Goal: Information Seeking & Learning: Find specific fact

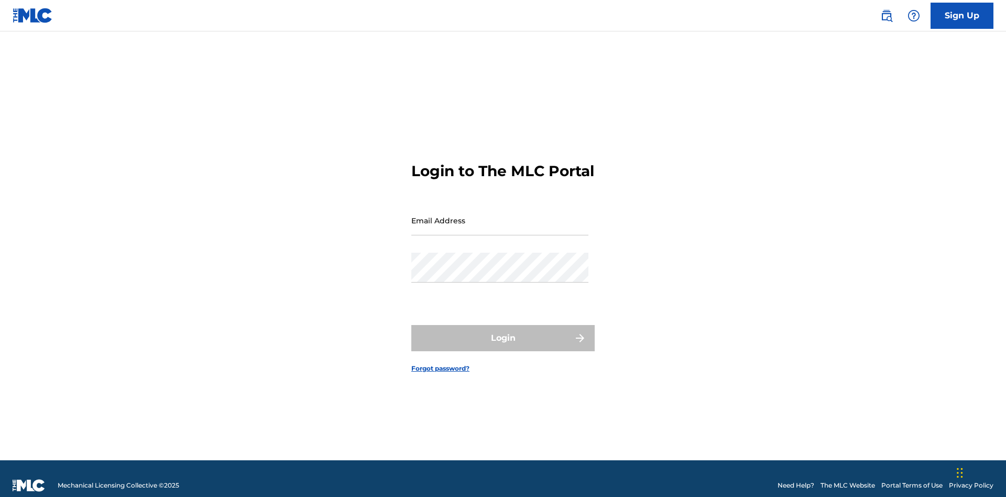
scroll to position [14, 0]
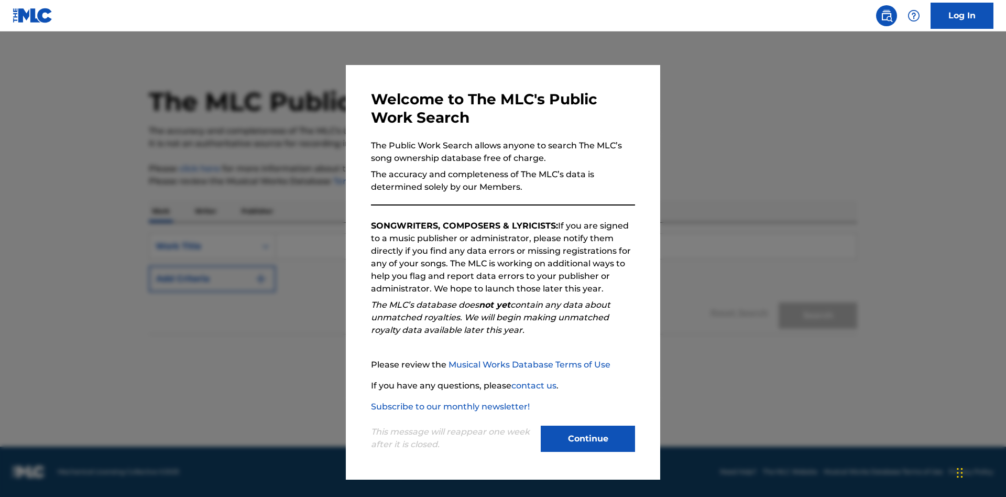
click at [588, 438] on button "Continue" at bounding box center [588, 438] width 94 height 26
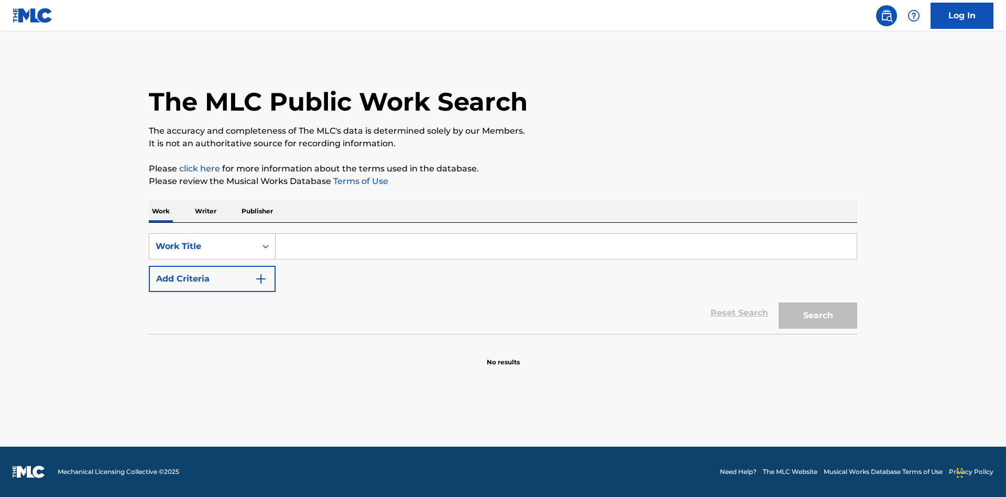
click at [212, 279] on button "Add Criteria" at bounding box center [212, 279] width 127 height 26
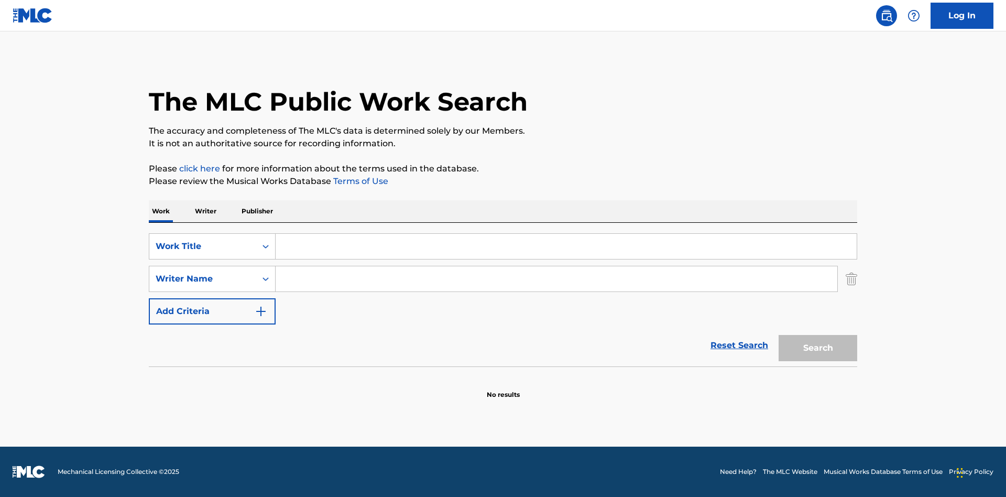
click at [212, 311] on button "Add Criteria" at bounding box center [212, 311] width 127 height 26
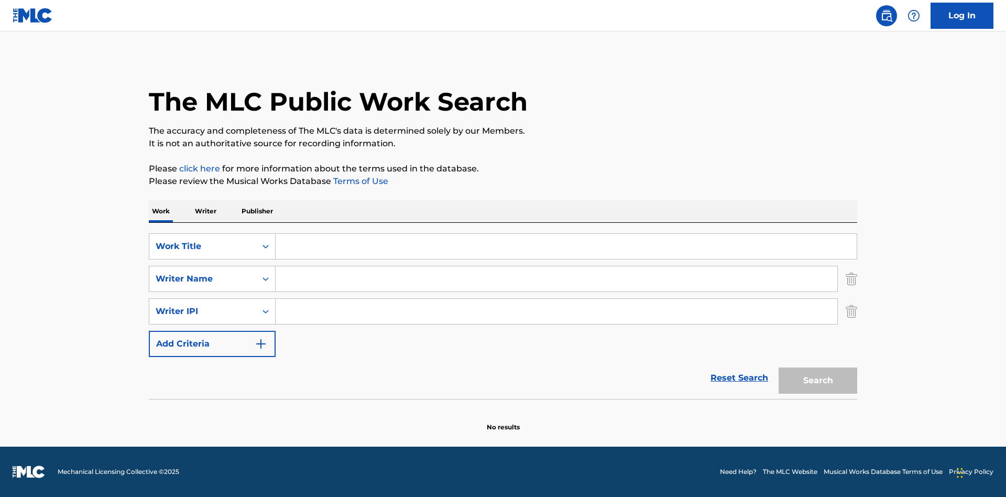
click at [212, 344] on button "Add Criteria" at bounding box center [212, 343] width 127 height 26
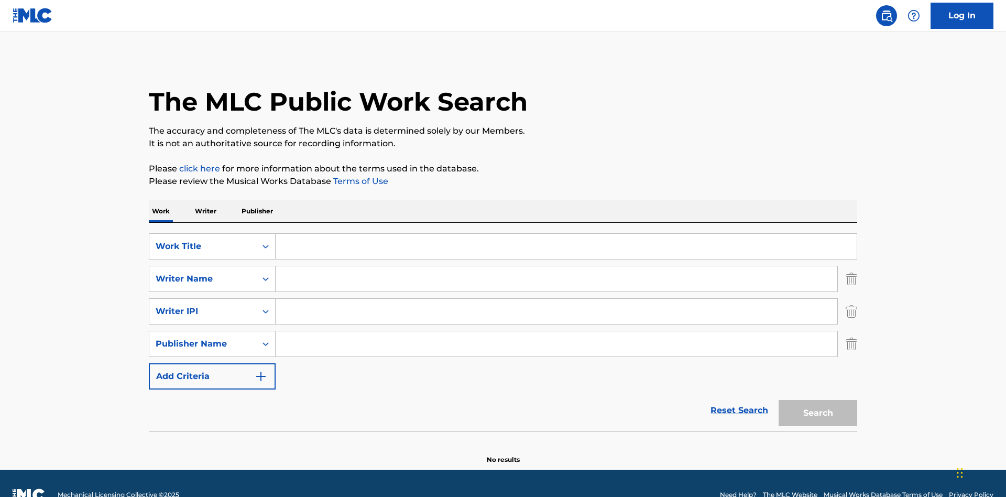
click at [212, 363] on button "Add Criteria" at bounding box center [212, 376] width 127 height 26
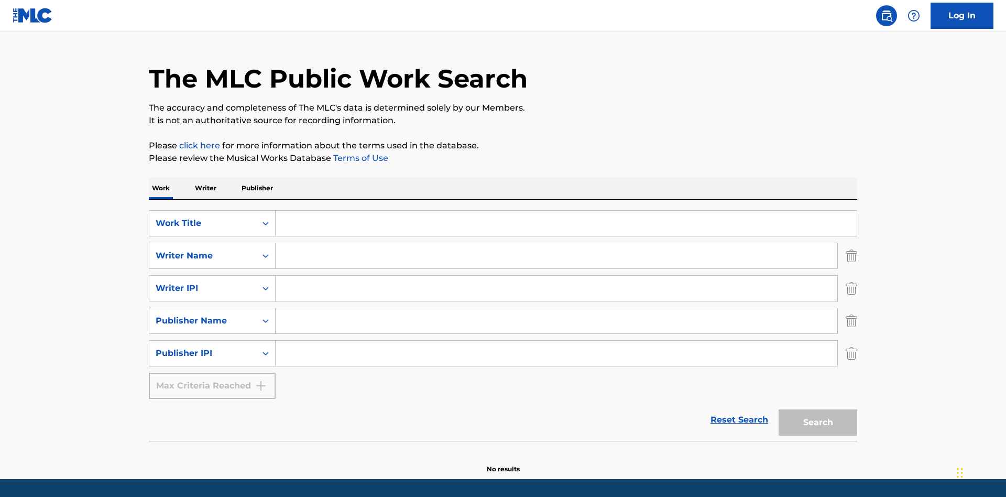
scroll to position [56, 0]
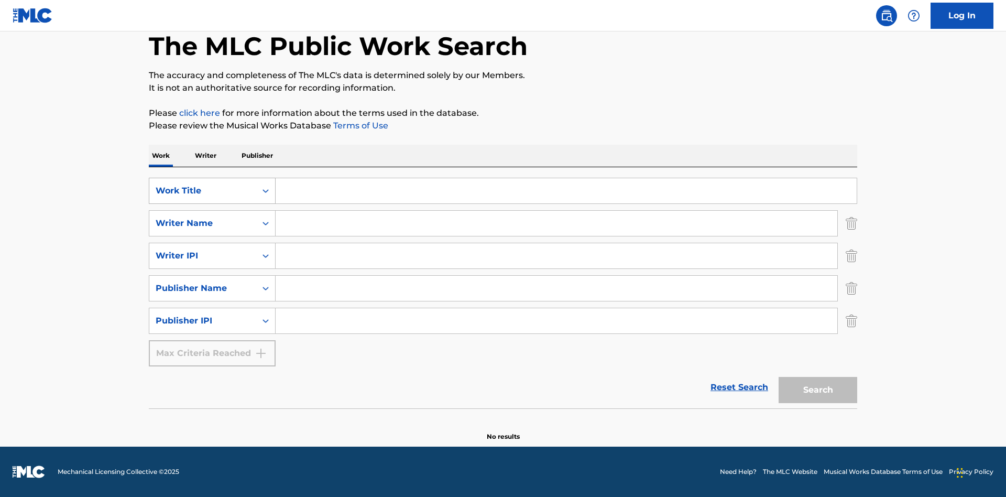
click at [203, 191] on div "Work Title" at bounding box center [203, 190] width 94 height 13
click at [212, 217] on div "ISWC" at bounding box center [212, 217] width 126 height 26
click at [203, 223] on div "Writer Name" at bounding box center [203, 223] width 94 height 13
click at [212, 249] on div "MLC Publisher Number" at bounding box center [212, 249] width 126 height 26
click at [203, 256] on div "Writer IPI" at bounding box center [203, 255] width 94 height 13
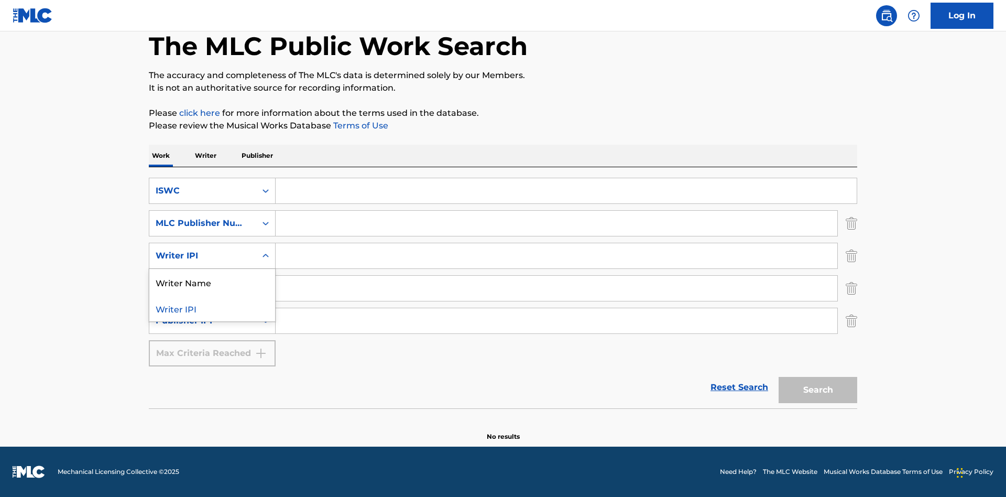
click at [212, 282] on div "Writer Name" at bounding box center [212, 282] width 126 height 26
click at [203, 288] on div "Publisher Name" at bounding box center [203, 288] width 94 height 13
click at [212, 314] on div "Writer IPI" at bounding box center [212, 314] width 126 height 26
click at [203, 321] on div "Publisher IPI" at bounding box center [203, 320] width 94 height 13
click at [212, 347] on div "Publisher Name" at bounding box center [212, 347] width 126 height 26
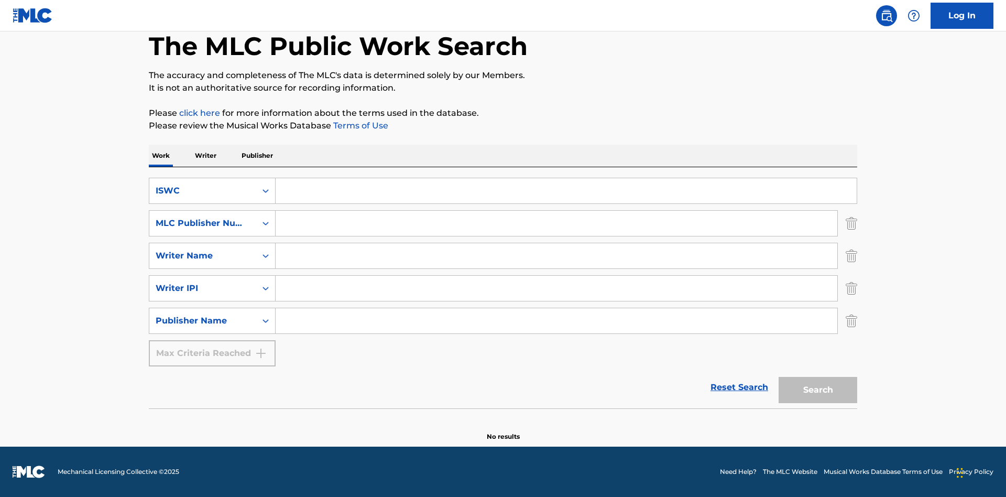
click at [566, 191] on input "Search Form" at bounding box center [565, 190] width 581 height 25
type input "T-917.105.8"
click at [556, 223] on input "Search Form" at bounding box center [555, 223] width 561 height 25
type input "P06967"
click at [556, 256] on input "Search Form" at bounding box center [555, 255] width 561 height 25
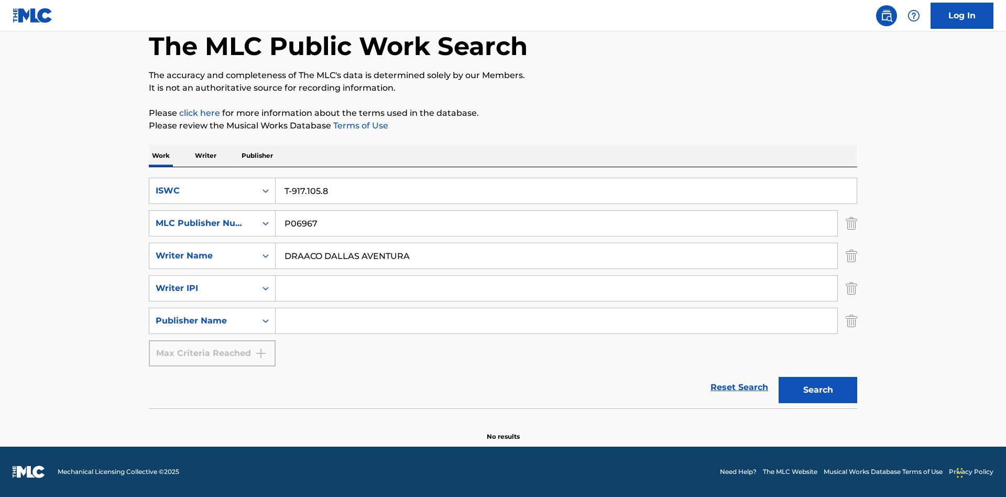
type input "DRAACO DALLAS AVENTURA"
click at [556, 288] on input "Search Form" at bounding box center [555, 287] width 561 height 25
type input "00766422818"
click at [556, 321] on input "Search Form" at bounding box center [555, 320] width 561 height 25
type input "DRAACO AVENTURA PUB DESIGNEE"
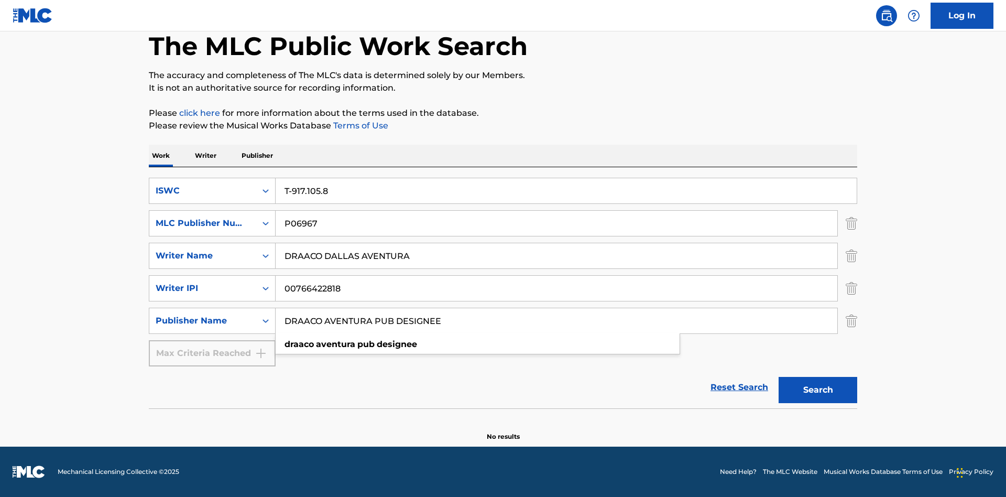
click at [818, 390] on button "Search" at bounding box center [817, 390] width 79 height 26
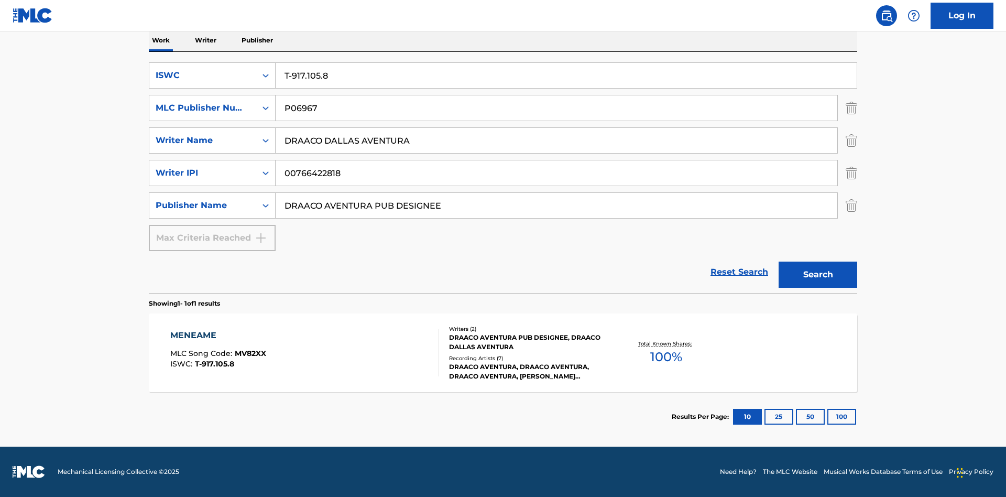
click at [827, 416] on button "100" at bounding box center [841, 417] width 29 height 16
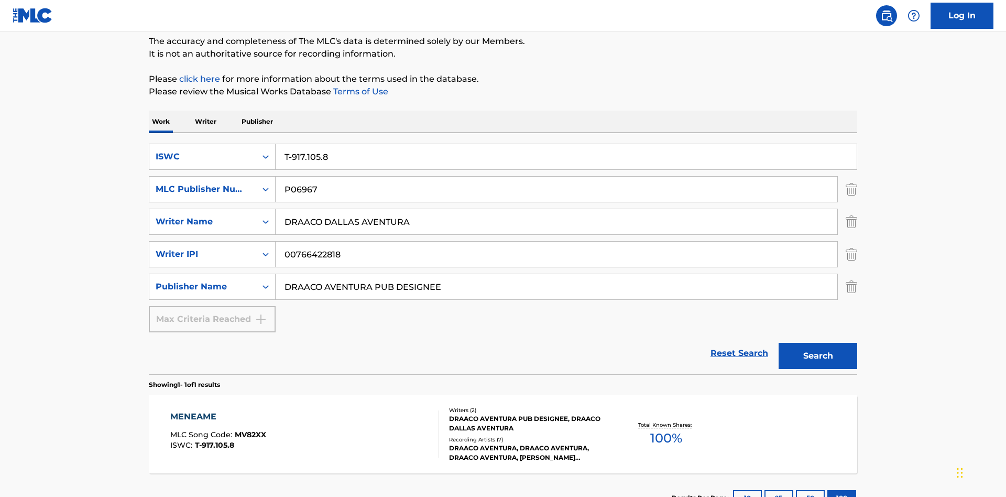
scroll to position [171, 0]
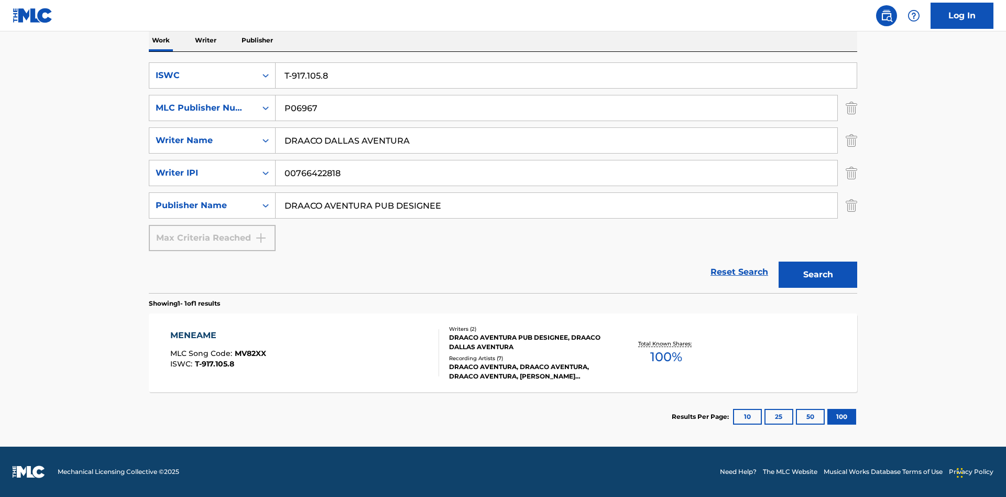
click at [217, 335] on div "MENEAME" at bounding box center [218, 335] width 96 height 13
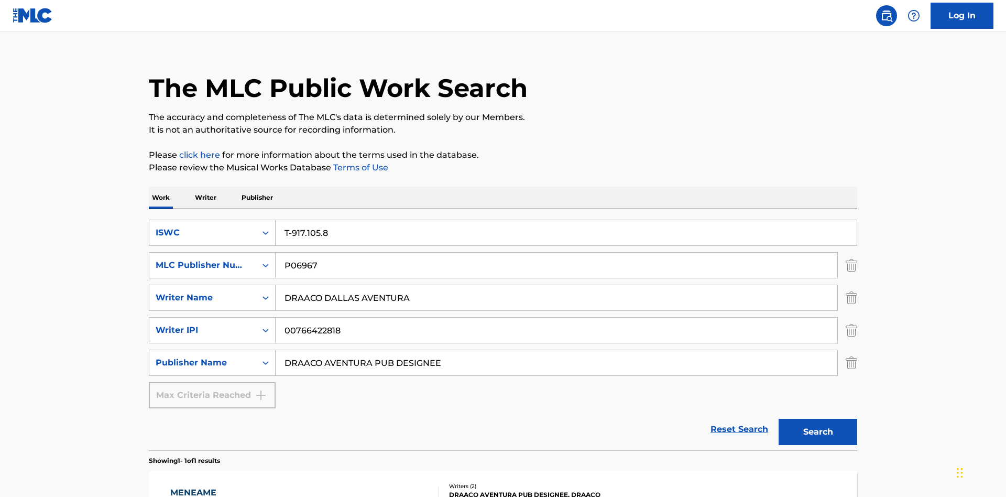
scroll to position [171, 0]
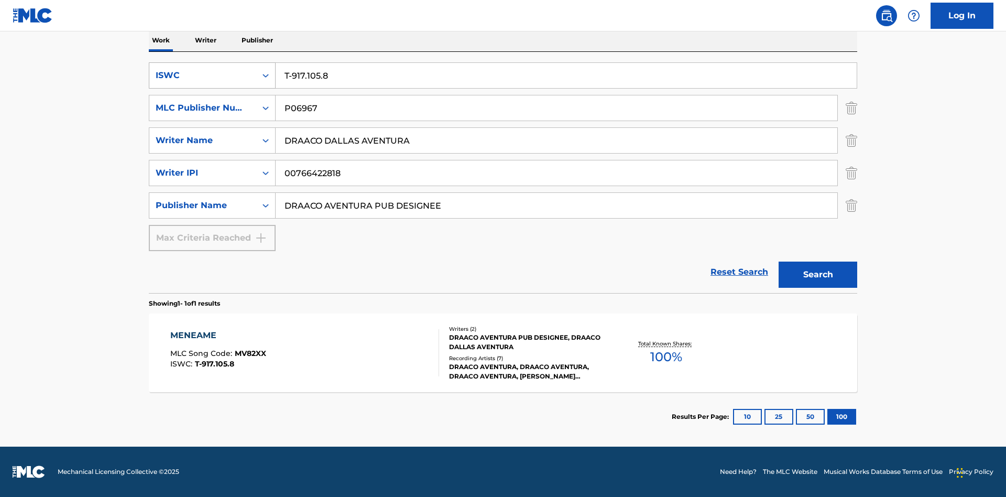
click at [203, 75] on div "ISWC" at bounding box center [203, 75] width 94 height 13
click at [212, 128] on div "MLC Song Code" at bounding box center [212, 128] width 126 height 26
click at [203, 108] on div "MLC Publisher Number" at bounding box center [203, 108] width 94 height 13
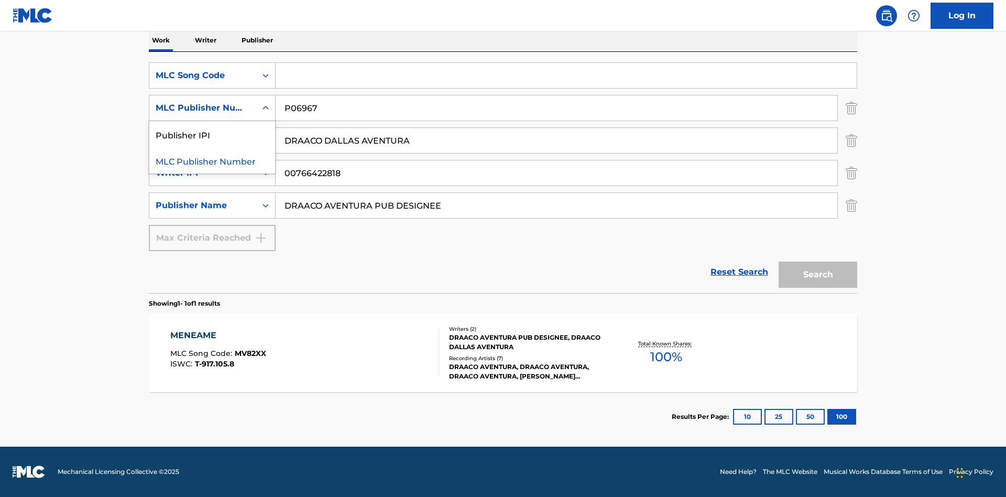
click at [212, 134] on div "Publisher IPI" at bounding box center [212, 134] width 126 height 26
click at [566, 75] on input "Search Form" at bounding box center [565, 75] width 581 height 25
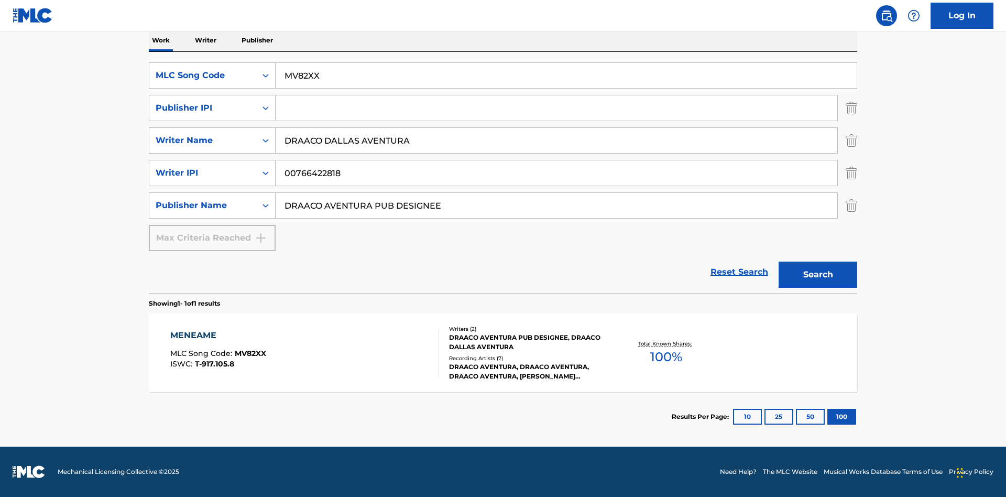
type input "MV82XX"
click at [556, 108] on input "Search Form" at bounding box center [555, 107] width 561 height 25
type input "00766422818"
click at [818, 274] on button "Search" at bounding box center [817, 274] width 79 height 26
click at [217, 335] on div "MENEAME" at bounding box center [218, 335] width 96 height 13
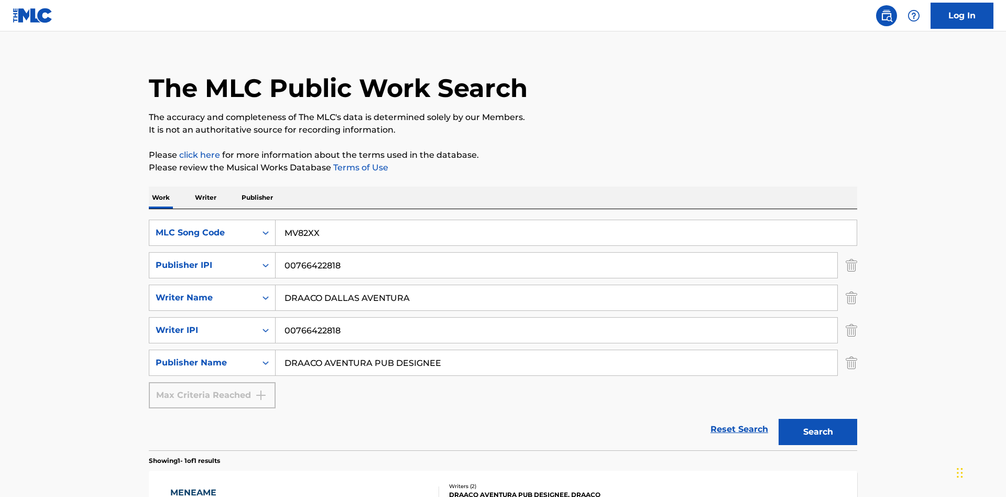
scroll to position [171, 0]
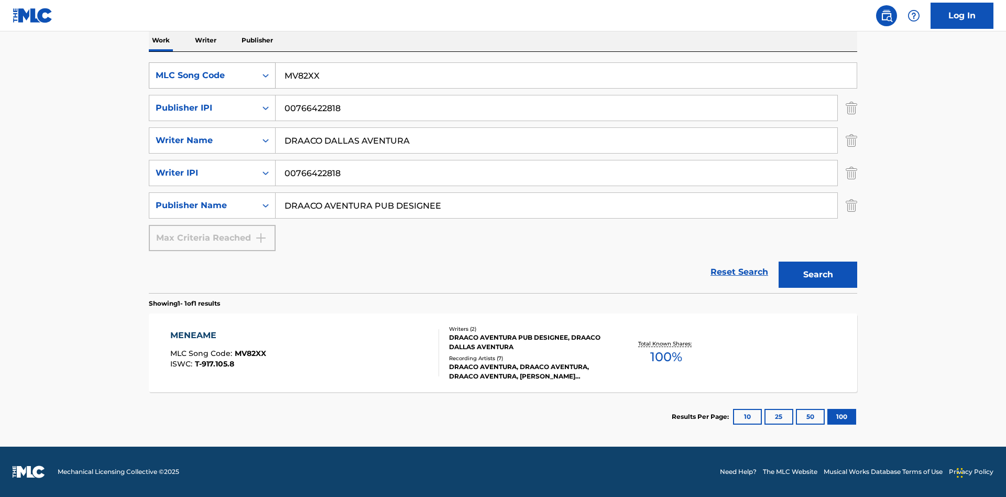
click at [203, 75] on div "MLC Song Code" at bounding box center [203, 75] width 94 height 13
click at [212, 102] on div "Work Title" at bounding box center [212, 102] width 126 height 26
click at [566, 75] on input "Search Form" at bounding box center [565, 75] width 581 height 25
type input "MENEAME"
click at [818, 274] on button "Search" at bounding box center [817, 274] width 79 height 26
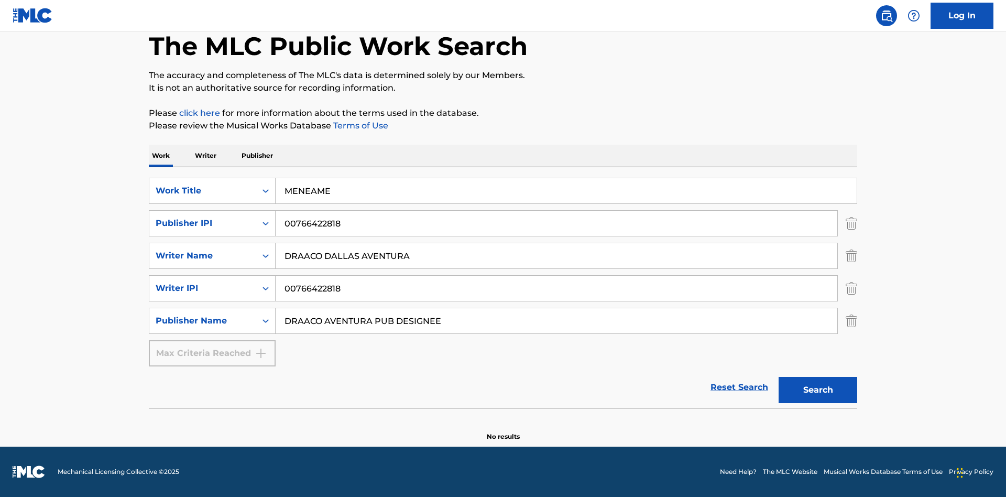
scroll to position [56, 0]
